Goal: Task Accomplishment & Management: Manage account settings

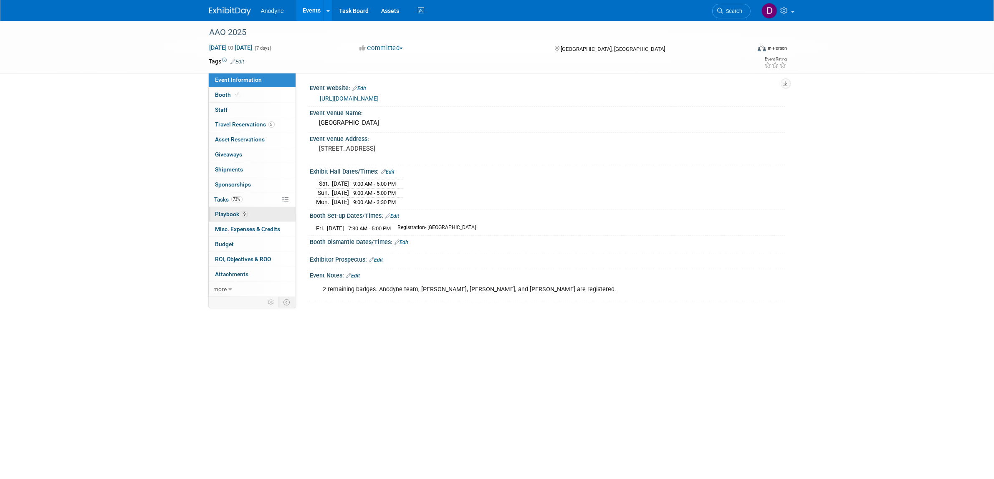
click at [260, 215] on link "9 Playbook 9" at bounding box center [252, 214] width 87 height 15
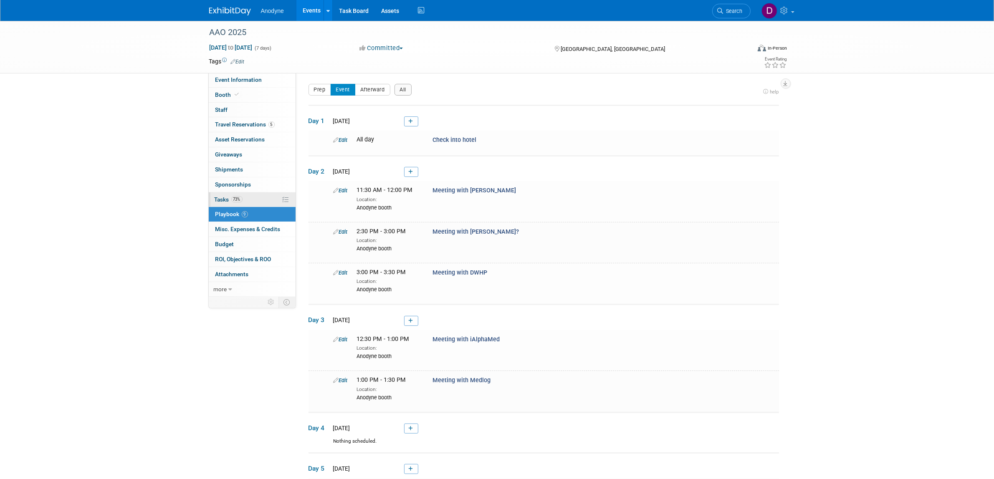
click at [260, 197] on link "73% Tasks 73%" at bounding box center [252, 199] width 87 height 15
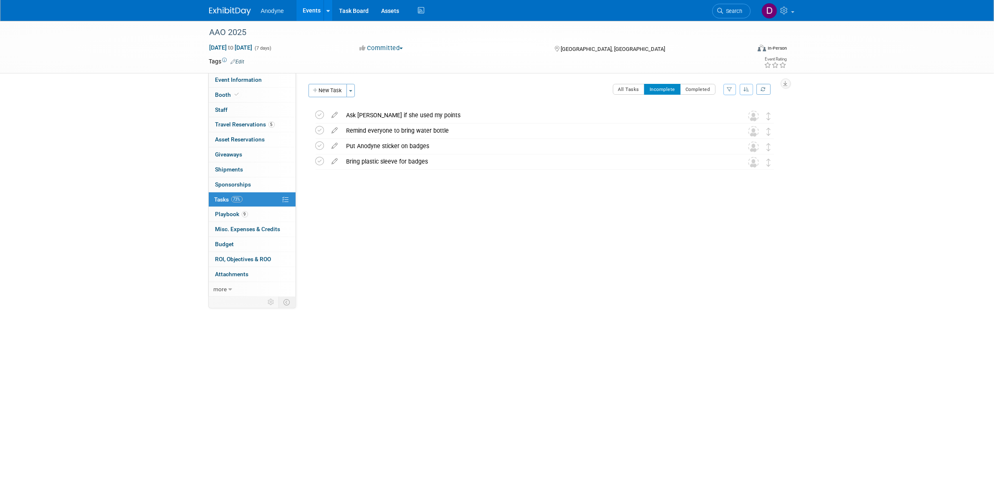
click at [329, 93] on button "New Task" at bounding box center [327, 90] width 38 height 13
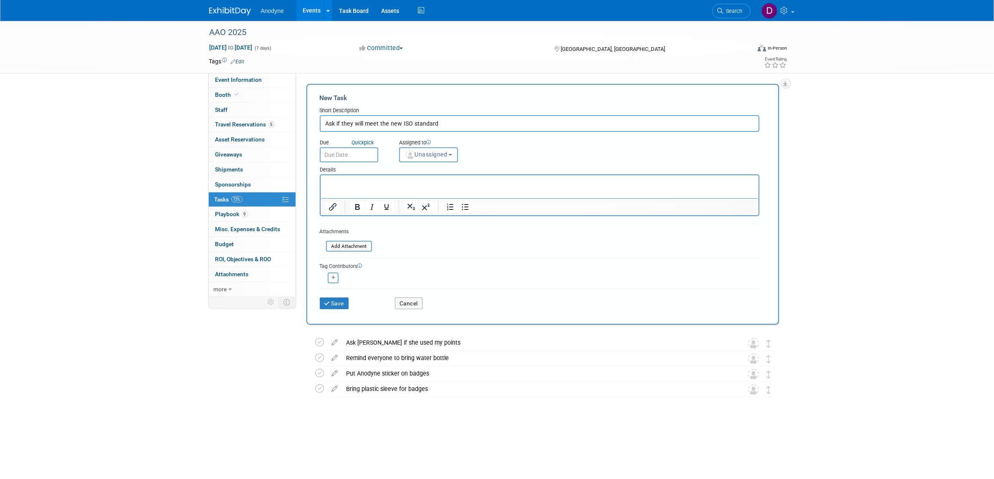
click at [336, 120] on input "Ask if they will meet the new ISO standard" at bounding box center [540, 123] width 440 height 17
click at [454, 123] on input "Ask if they will meet the new ISO standard" at bounding box center [540, 123] width 440 height 17
click at [334, 120] on input "Ask if they will meet the new ISO standard in their meeting" at bounding box center [540, 123] width 440 height 17
type input "Ask Poonglim if they will meet the new ISO standard in their meeting"
click at [339, 304] on button "Save" at bounding box center [334, 304] width 29 height 12
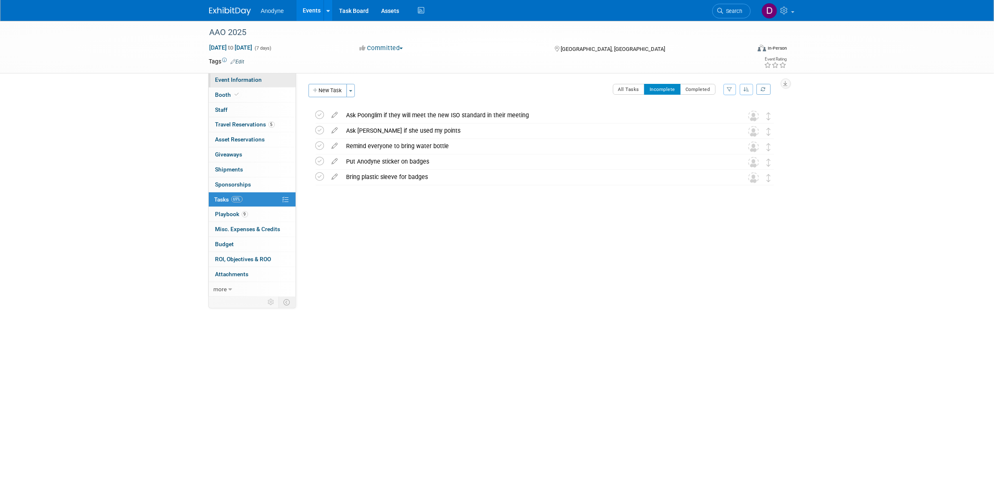
click at [253, 81] on span "Event Information" at bounding box center [238, 79] width 47 height 7
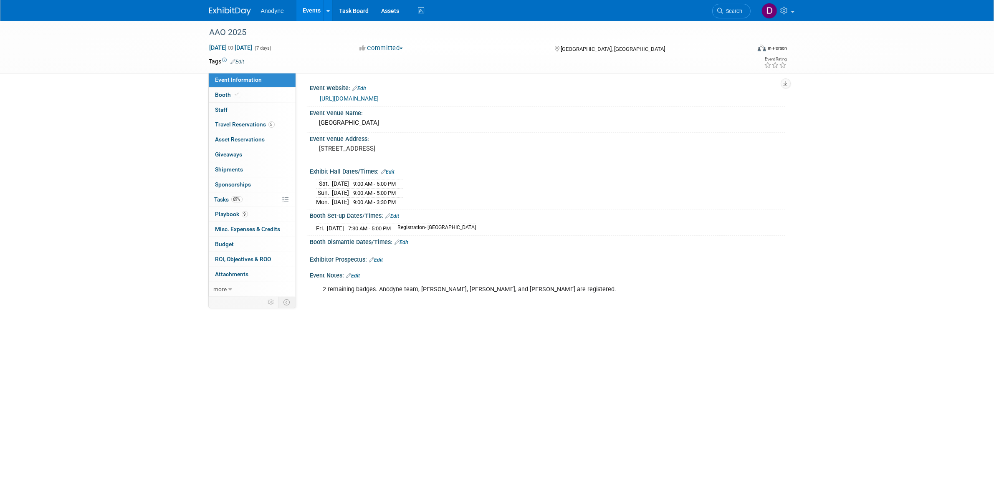
click at [904, 114] on div "AAO 2025 [DATE] to [DATE] (7 days) [DATE] to [DATE] Committed Committed Conside…" at bounding box center [497, 212] width 994 height 383
click at [267, 199] on link "69% Tasks 69%" at bounding box center [252, 199] width 87 height 15
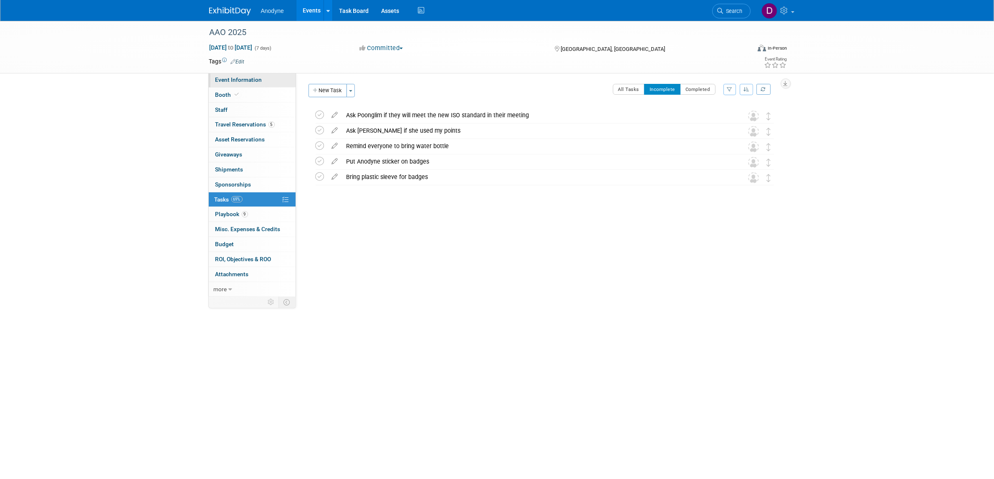
click at [245, 78] on span "Event Information" at bounding box center [238, 79] width 47 height 7
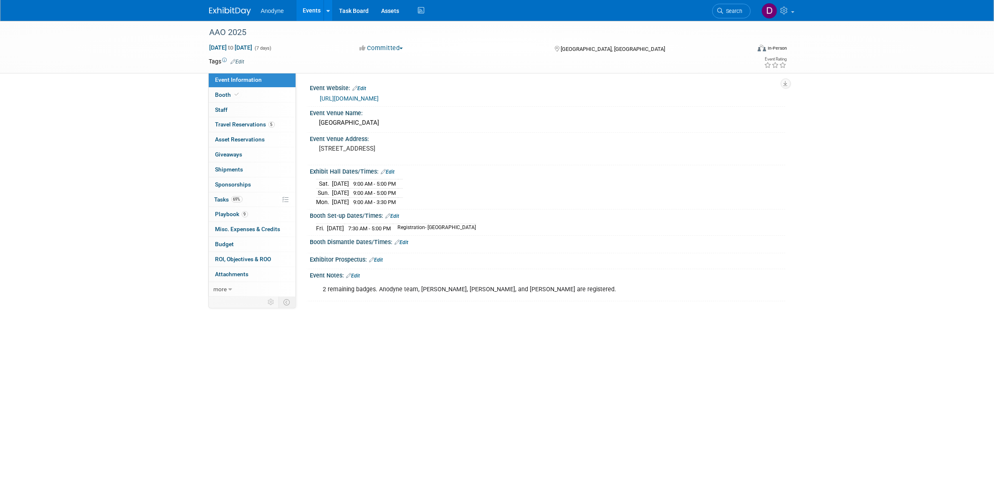
click at [146, 113] on div "AAO 2025 [DATE] to [DATE] (7 days) [DATE] to [DATE] Committed Committed Conside…" at bounding box center [497, 212] width 994 height 383
click at [119, 122] on div "AAO 2025 [DATE] to [DATE] (7 days) [DATE] to [DATE] Committed Committed Conside…" at bounding box center [497, 212] width 994 height 383
click at [892, 176] on div "AAO 2025 [DATE] to [DATE] (7 days) [DATE] to [DATE] Committed Committed Conside…" at bounding box center [497, 212] width 994 height 383
